Goal: Transaction & Acquisition: Purchase product/service

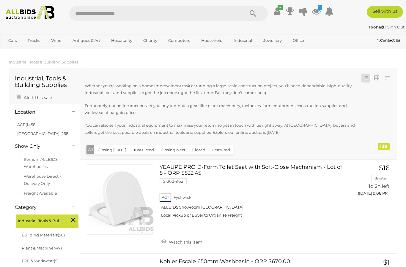
scroll to position [342, 0]
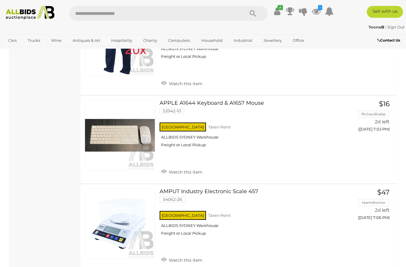
click at [0, 0] on link "View All Industrial Auctions" at bounding box center [0, 0] width 0 height 0
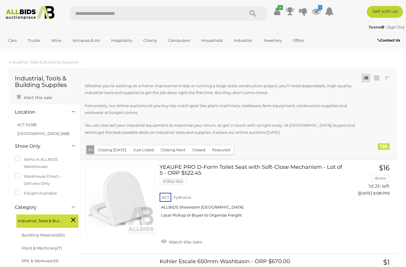
click at [0, 0] on link "View All Industrial Auctions" at bounding box center [0, 0] width 0 height 0
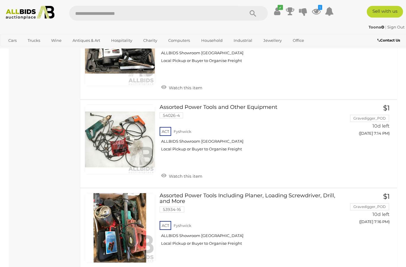
scroll to position [4382, 0]
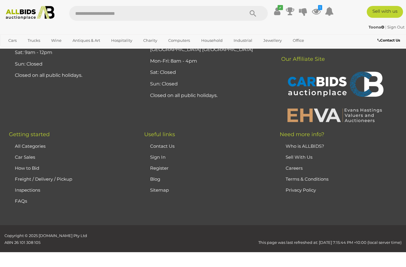
scroll to position [99, 0]
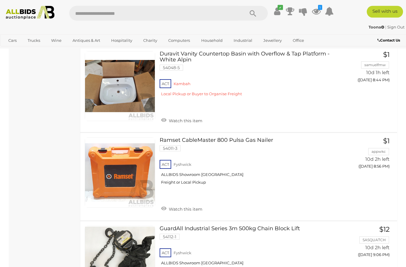
scroll to position [3028, 0]
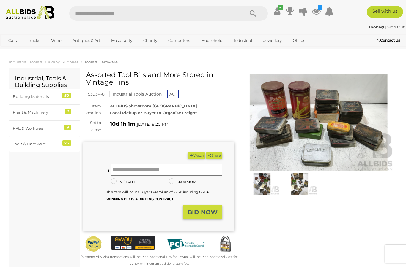
click at [298, 113] on img at bounding box center [318, 122] width 151 height 97
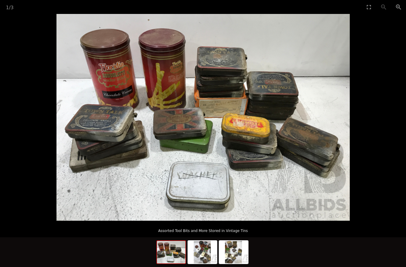
click at [13, 20] on picture at bounding box center [203, 117] width 406 height 207
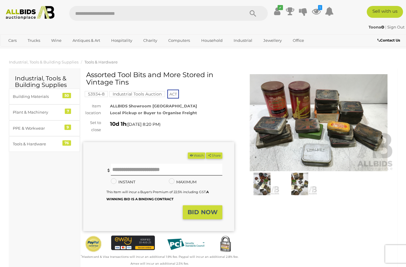
click at [265, 183] on img at bounding box center [262, 184] width 35 height 22
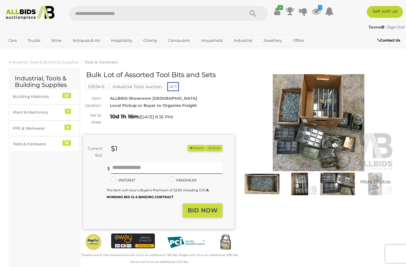
click at [323, 100] on img at bounding box center [318, 122] width 151 height 97
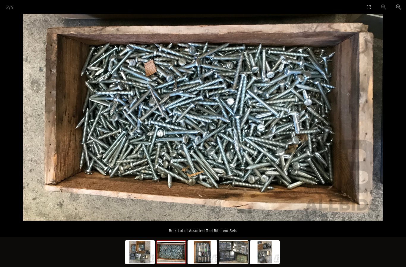
scroll to position [60, 0]
click at [108, 235] on p "Bulk Lot of Assorted Tool Bits and Sets" at bounding box center [203, 230] width 382 height 10
click at [111, 235] on p "Bulk Lot of Assorted Tool Bits and Sets" at bounding box center [203, 230] width 382 height 10
